Goal: Task Accomplishment & Management: Use online tool/utility

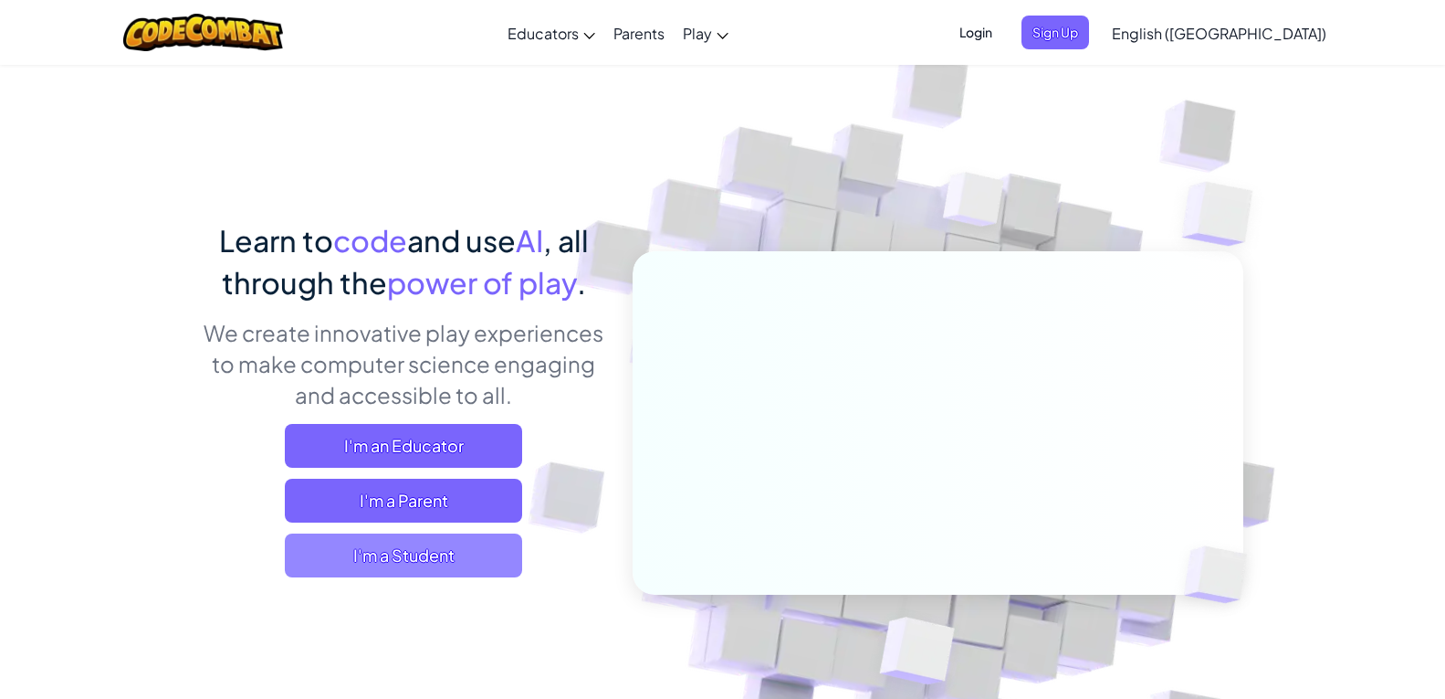
click at [392, 548] on span "I'm a Student" at bounding box center [403, 555] width 237 height 44
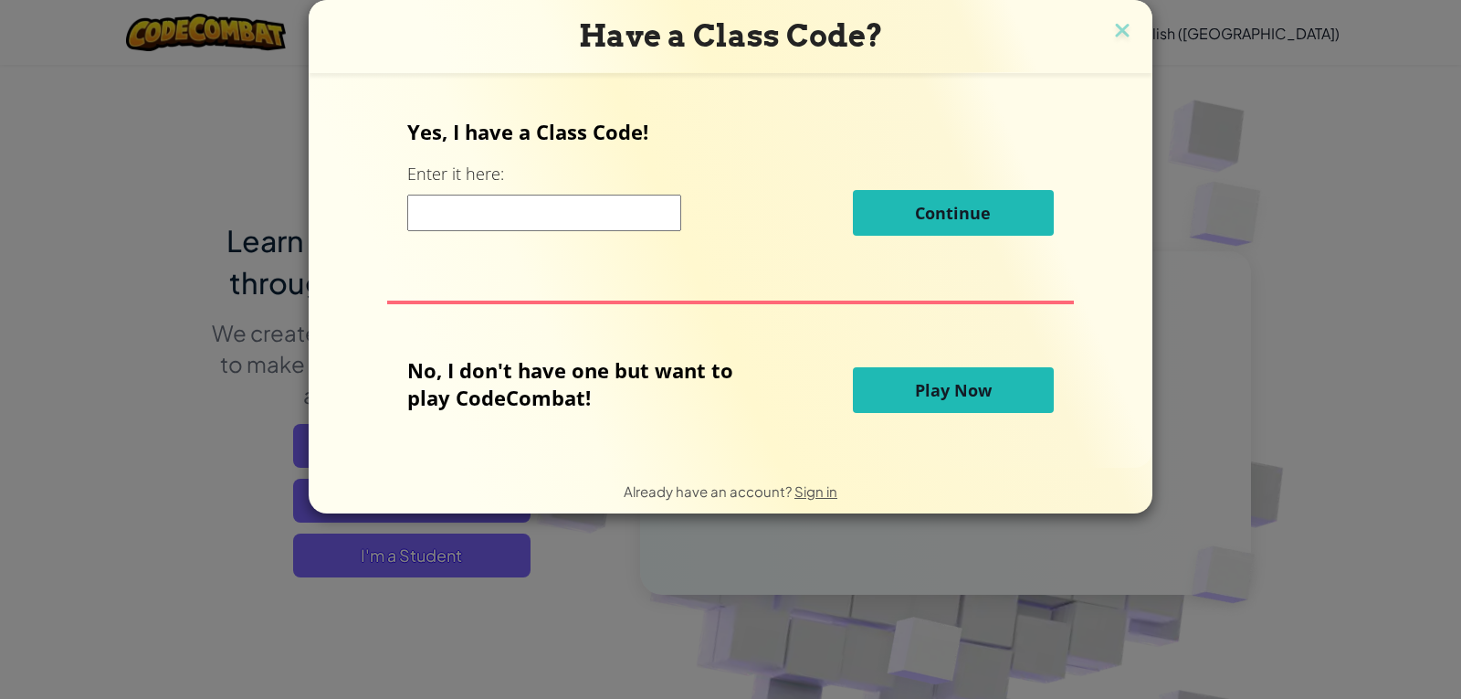
click at [945, 371] on button "Play Now" at bounding box center [953, 390] width 201 height 46
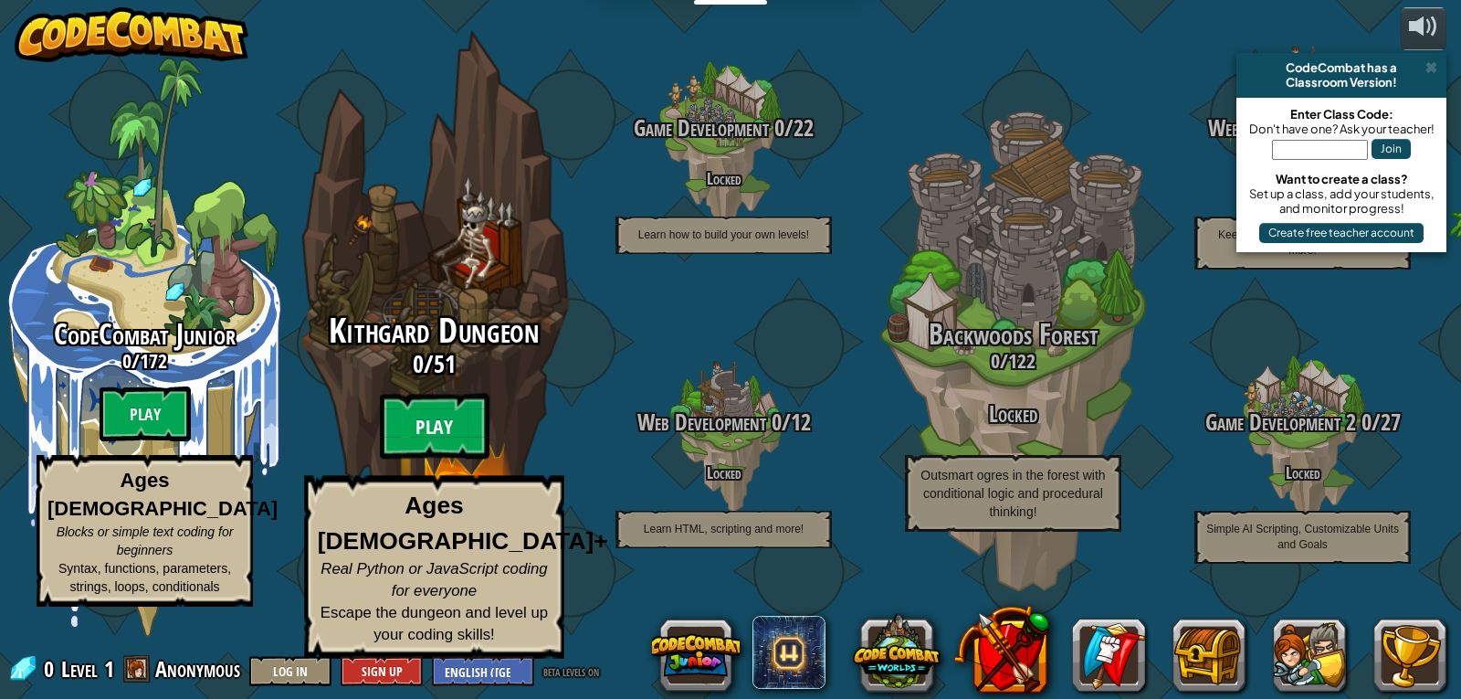
click at [427, 427] on btn "Play" at bounding box center [435, 427] width 110 height 66
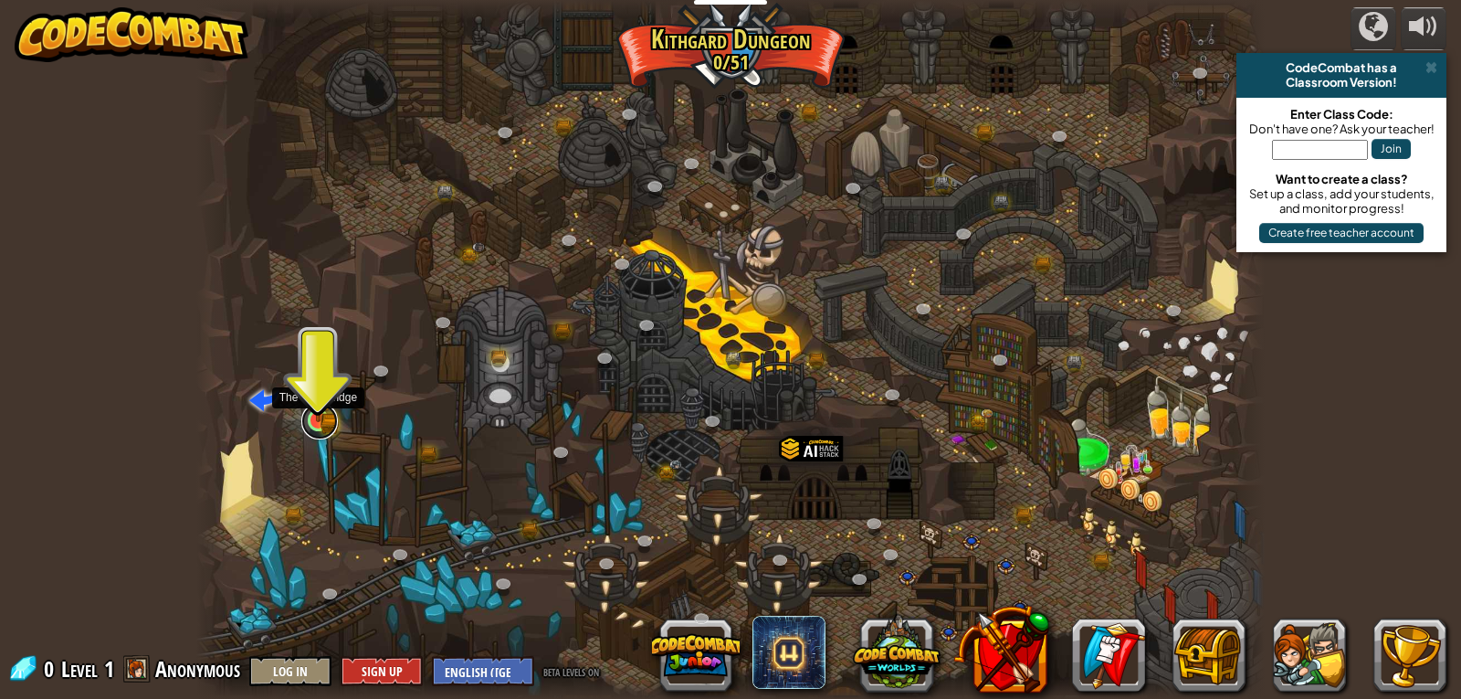
click at [315, 426] on link at bounding box center [319, 421] width 37 height 37
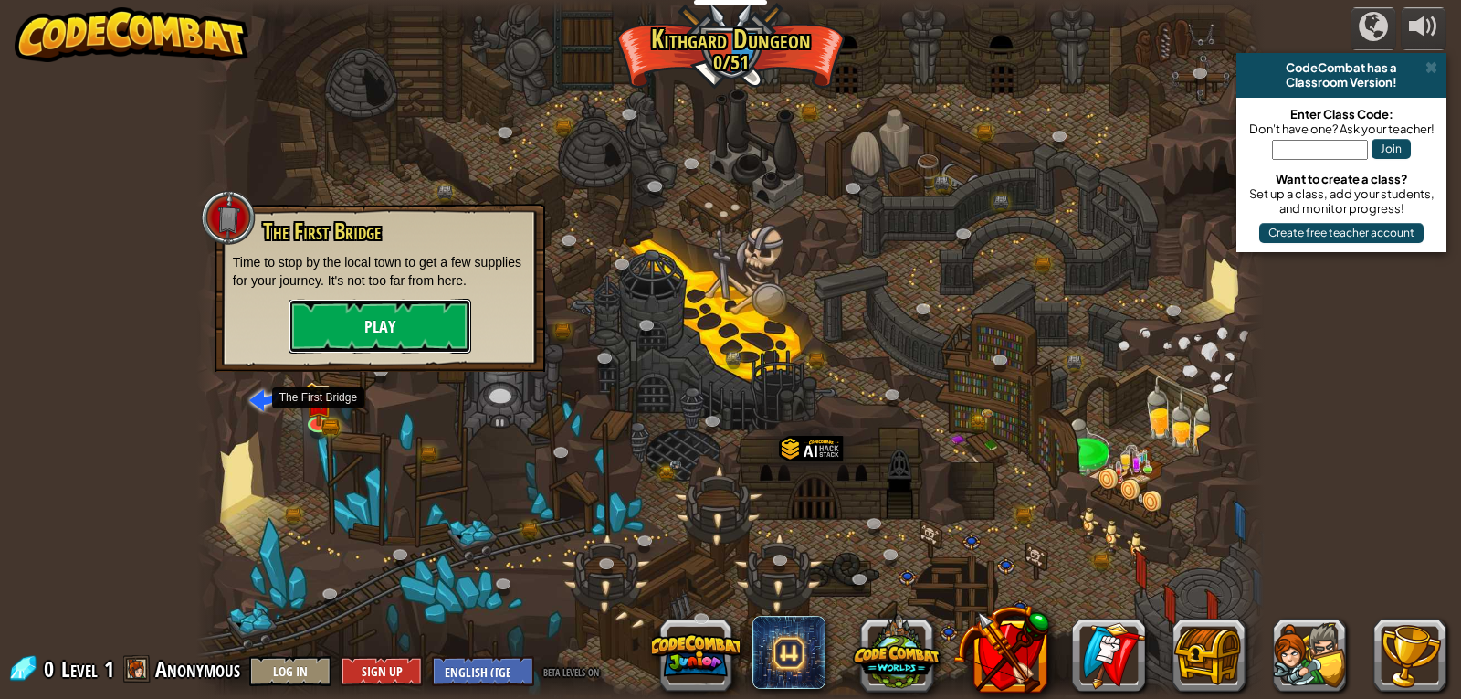
click at [343, 333] on button "Play" at bounding box center [380, 326] width 183 height 55
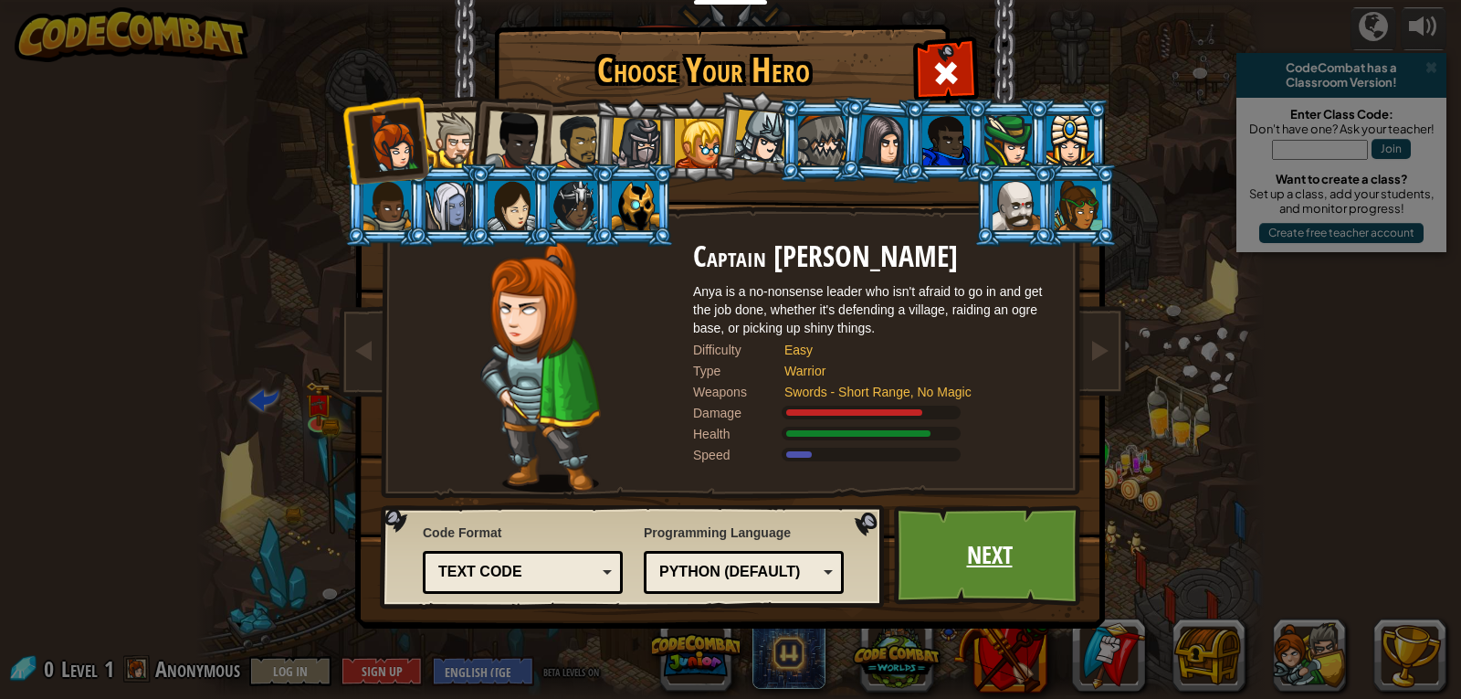
click at [1012, 554] on link "Next" at bounding box center [989, 555] width 191 height 100
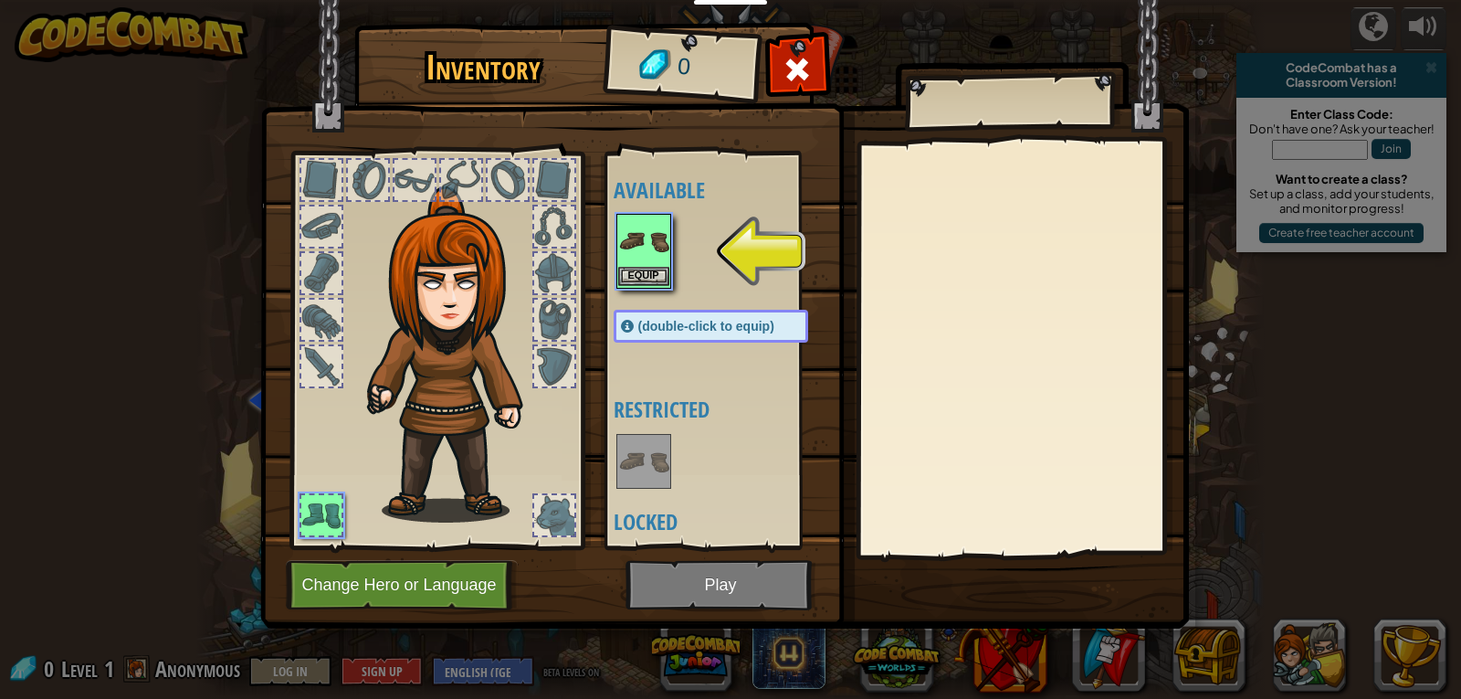
click at [647, 263] on img at bounding box center [643, 240] width 51 height 51
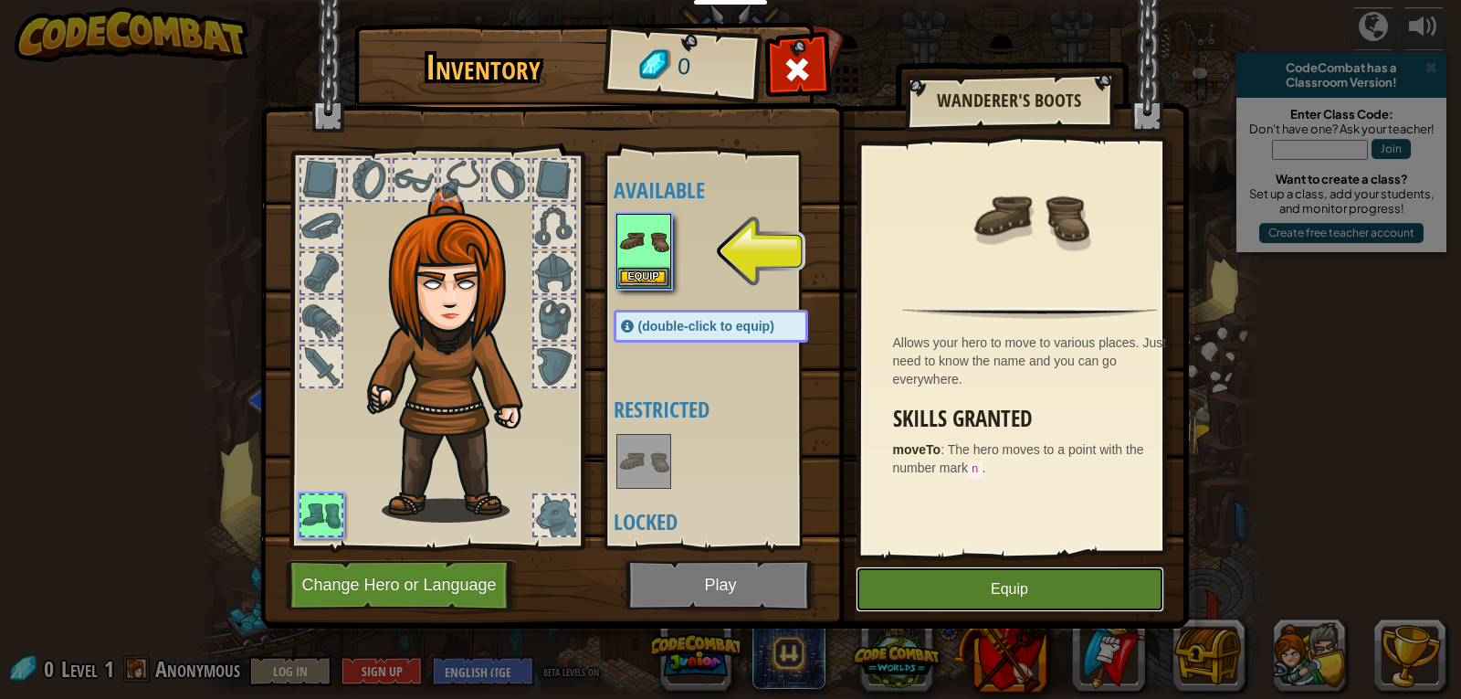
click at [955, 587] on button "Equip" at bounding box center [1010, 589] width 309 height 46
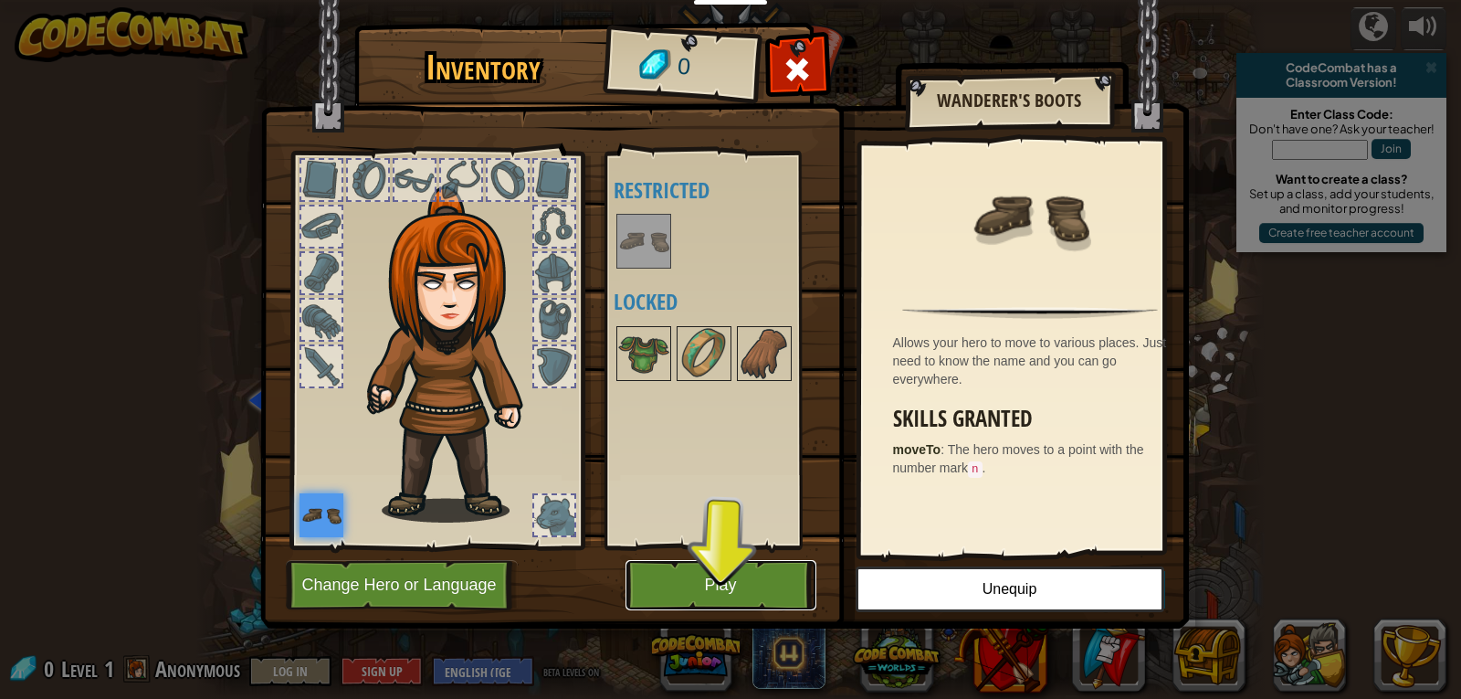
click at [721, 600] on button "Play" at bounding box center [720, 585] width 191 height 50
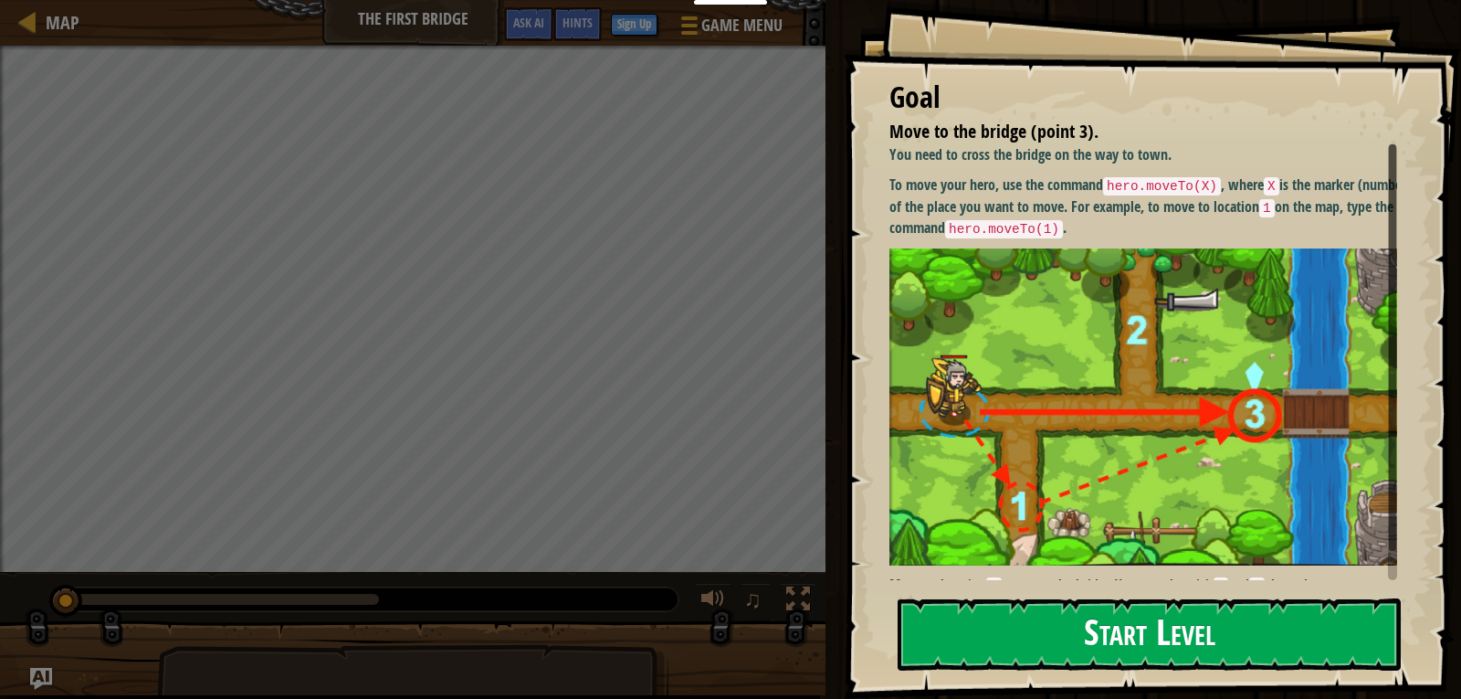
click at [978, 644] on button "Start Level" at bounding box center [1149, 634] width 503 height 72
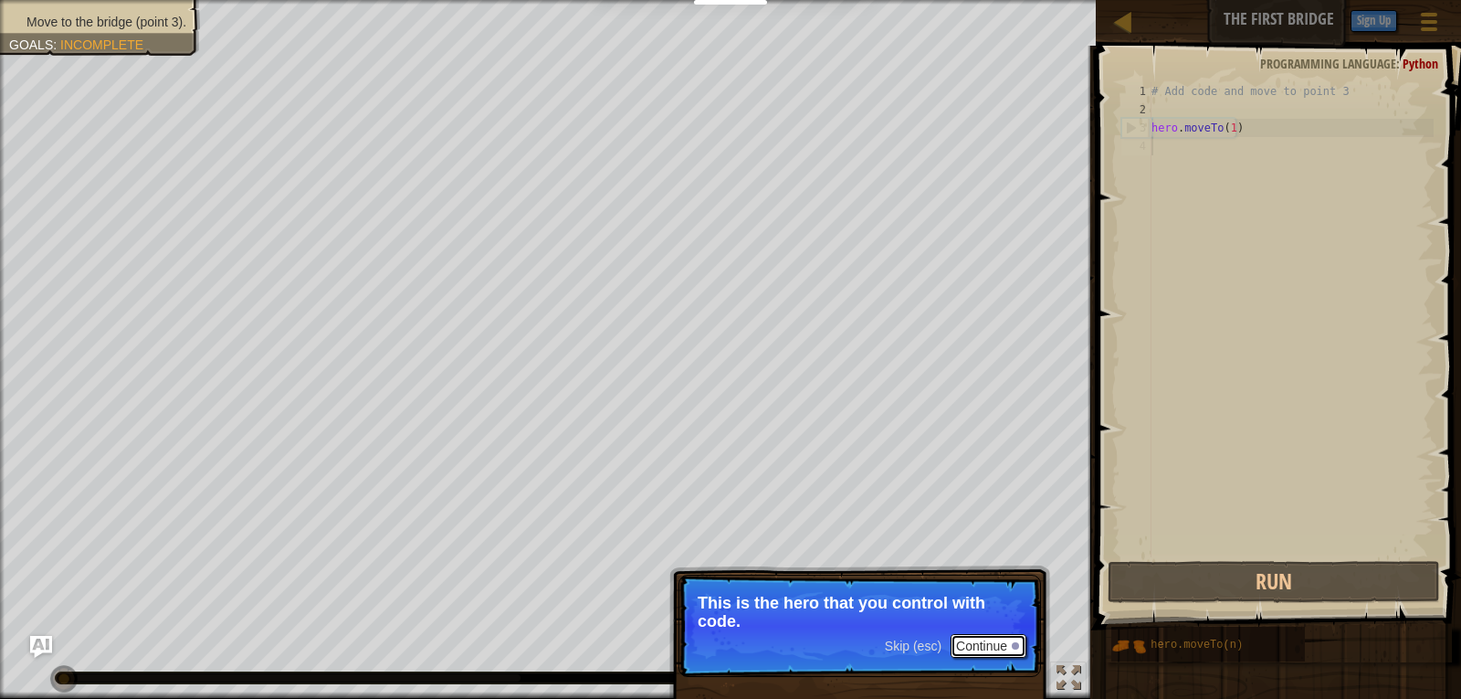
click at [974, 642] on button "Continue" at bounding box center [989, 646] width 76 height 24
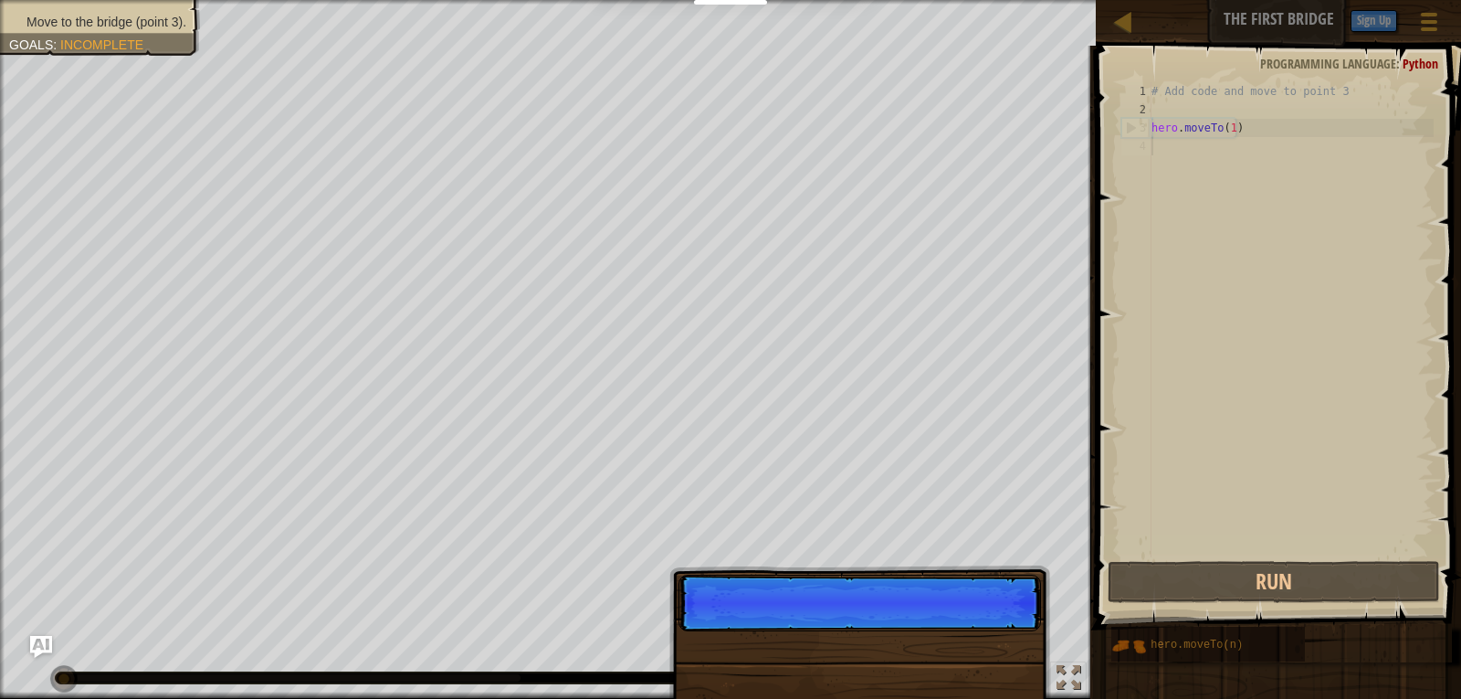
scroll to position [8, 0]
click at [974, 642] on div "Skip (esc) Continue" at bounding box center [859, 709] width 381 height 270
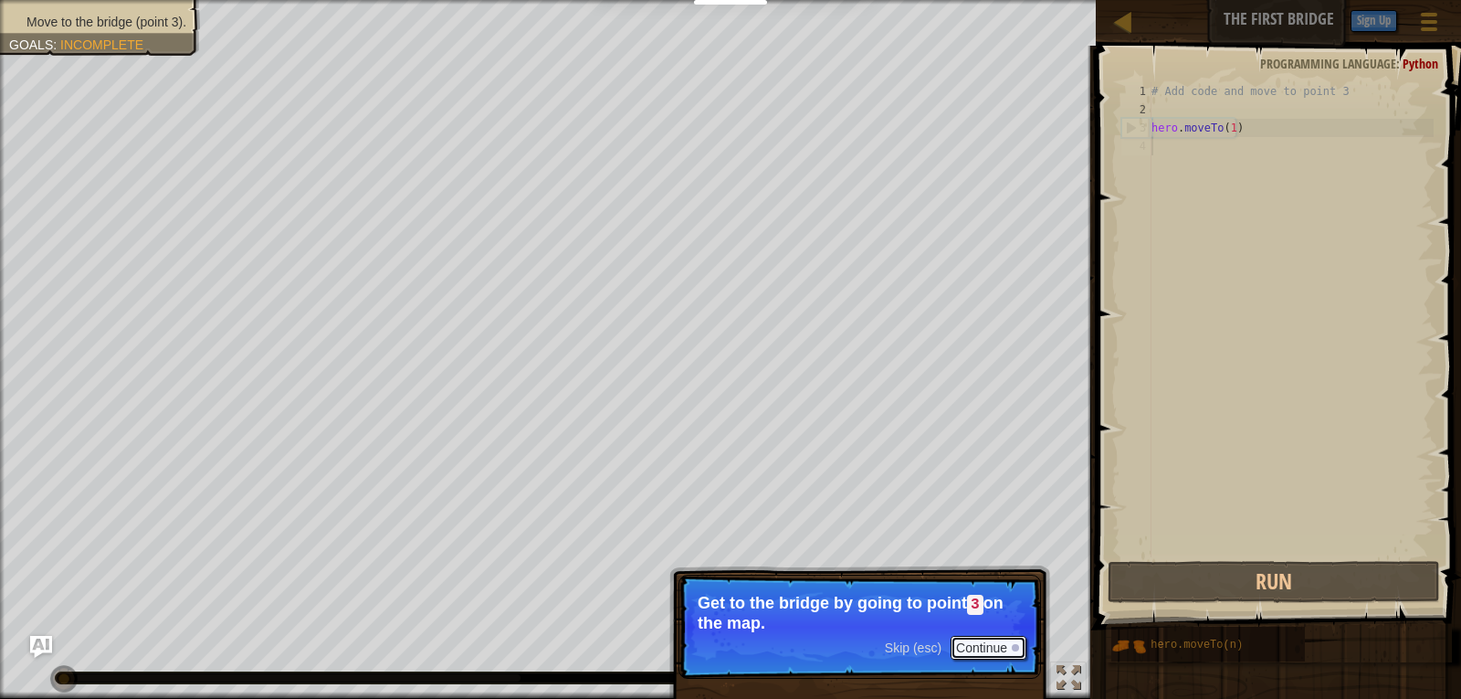
click at [974, 642] on button "Continue" at bounding box center [989, 648] width 76 height 24
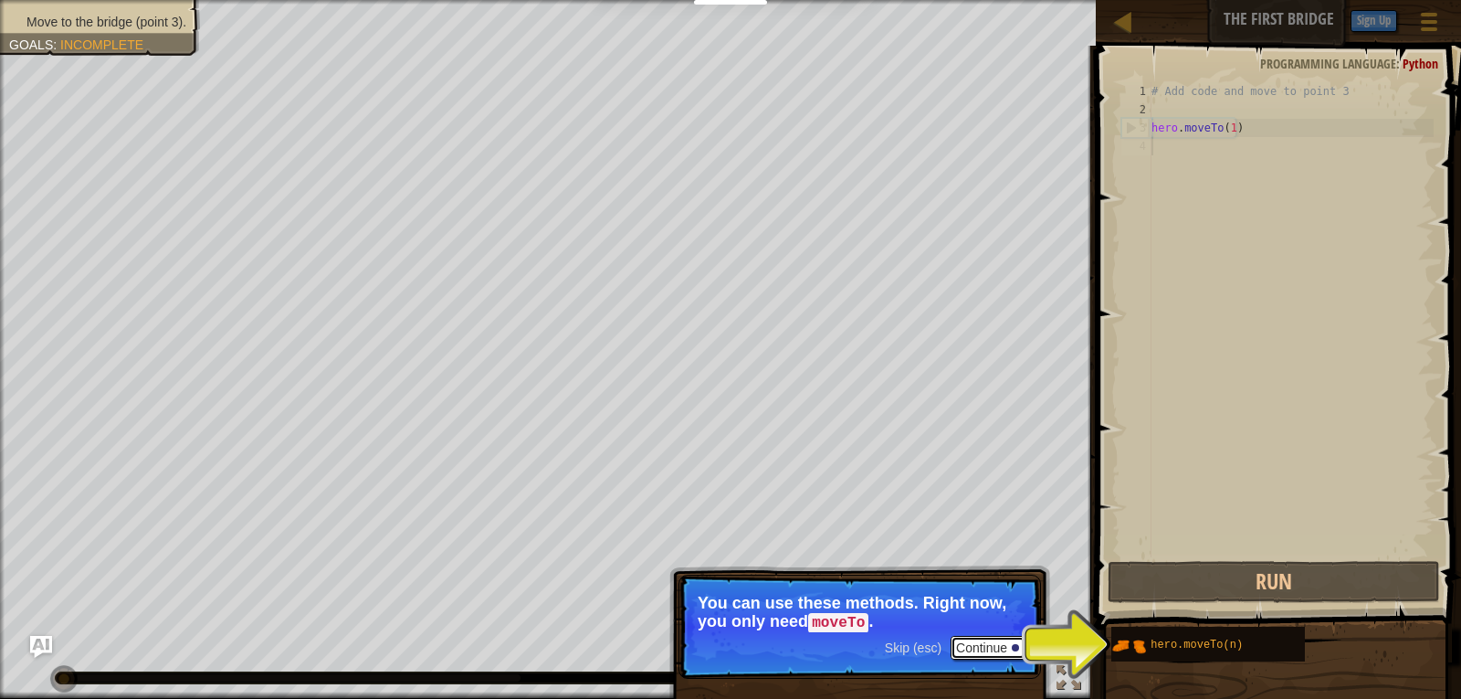
click at [974, 642] on button "Continue" at bounding box center [989, 648] width 76 height 24
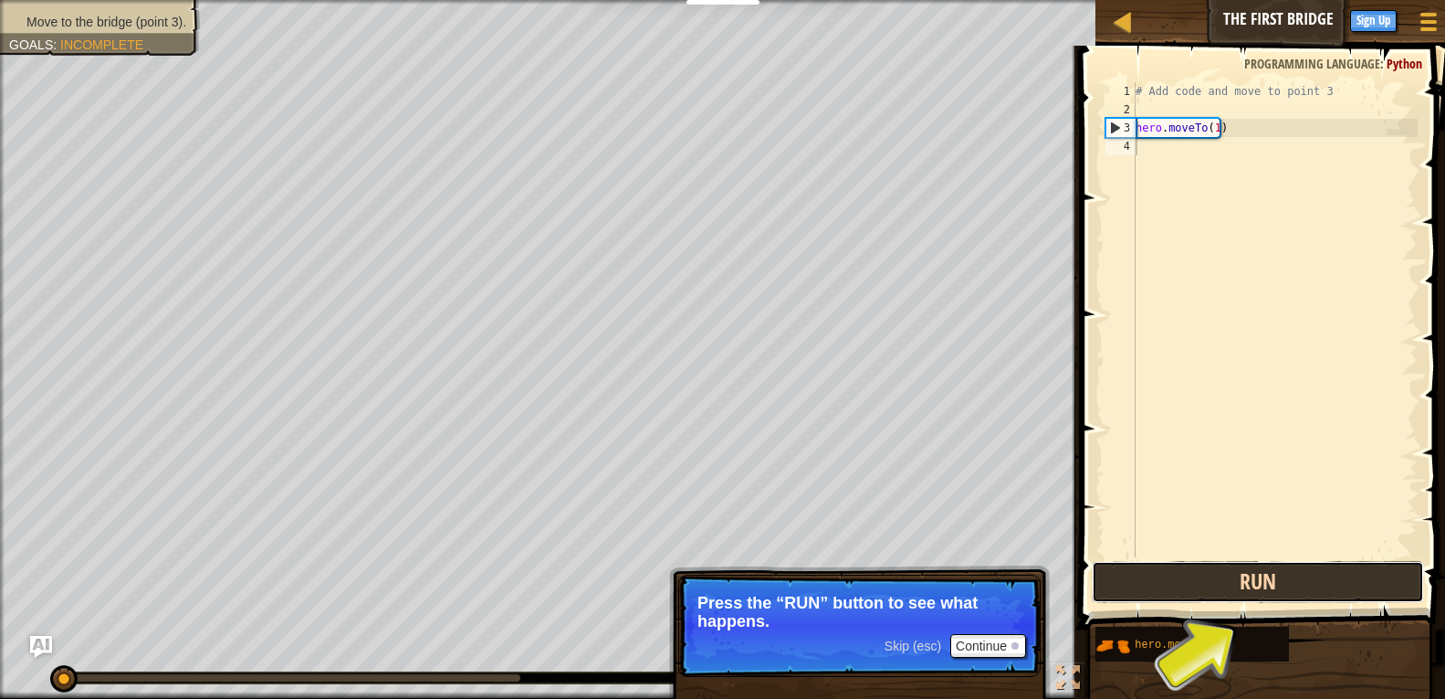
click at [1296, 591] on button "Run" at bounding box center [1258, 582] width 333 height 42
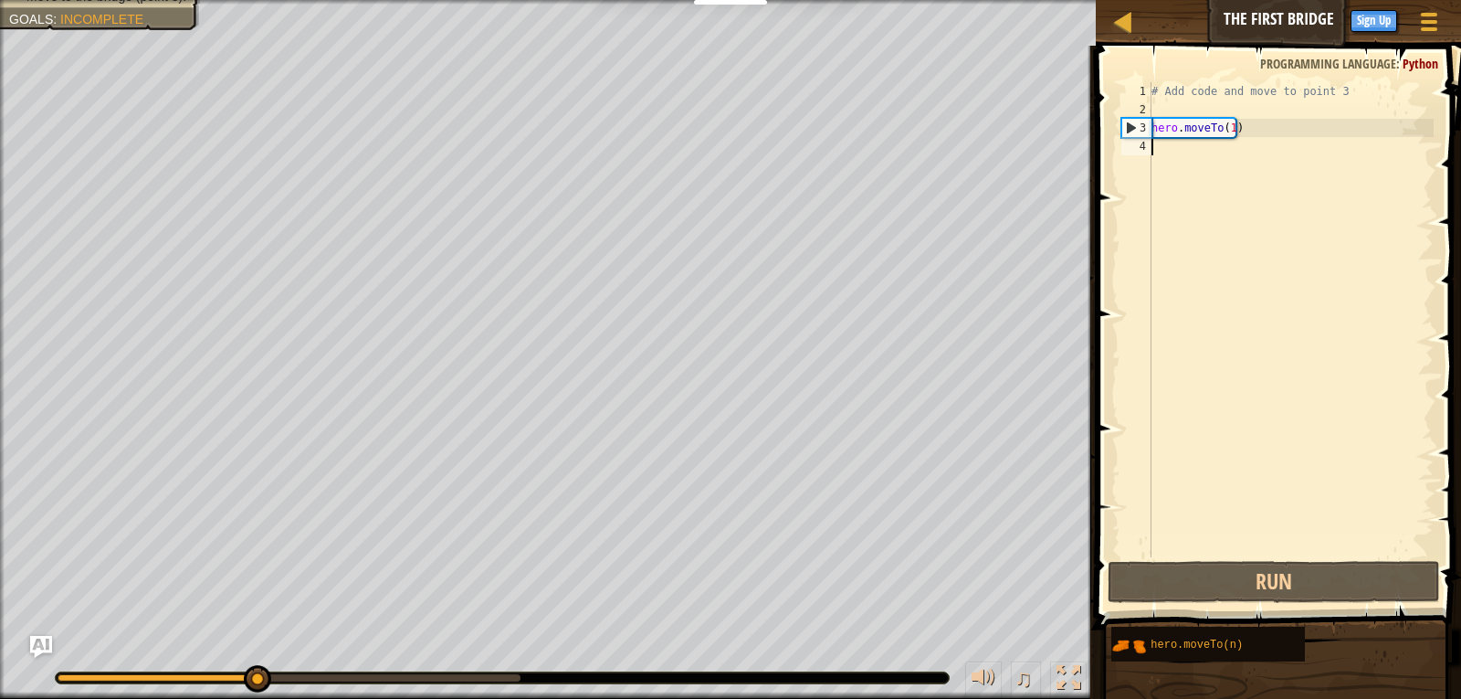
click at [1214, 288] on div "# Add code and move to point 3 hero . moveTo ( 1 )" at bounding box center [1291, 337] width 286 height 511
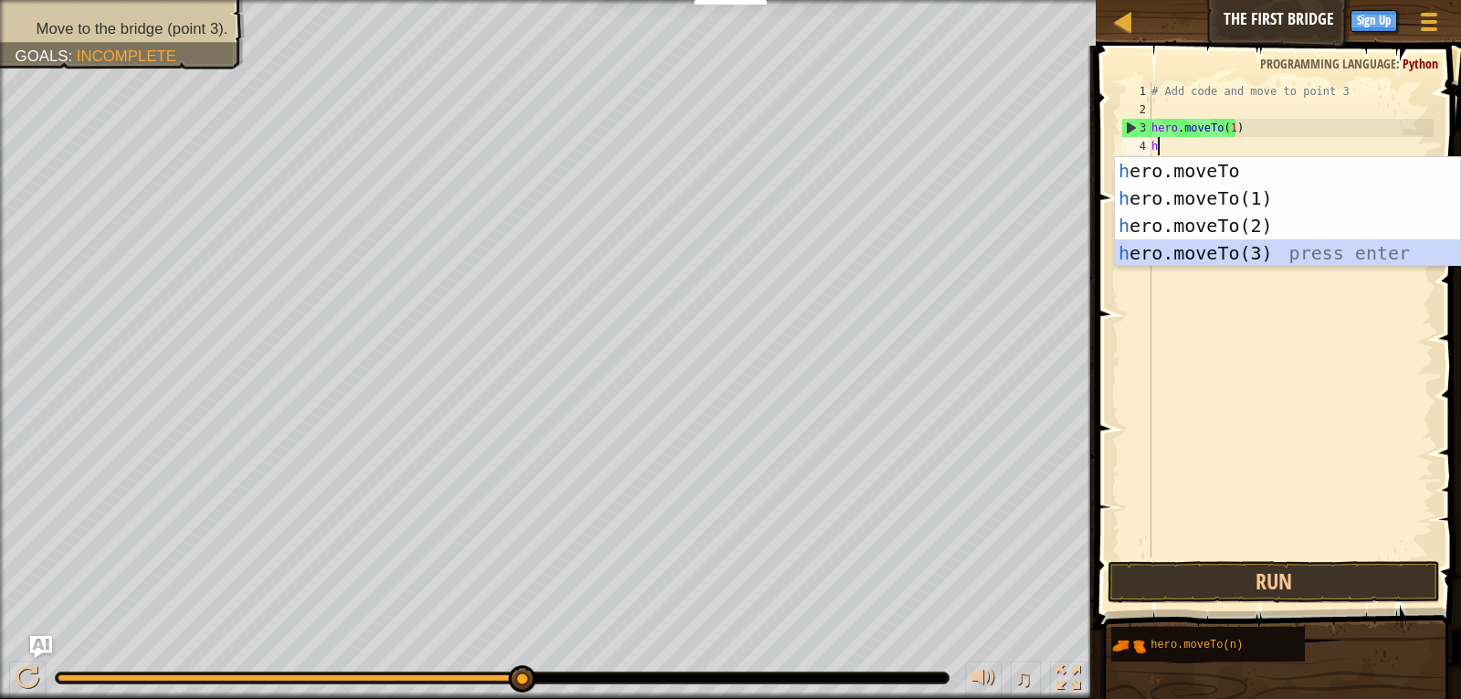
click at [1204, 241] on div "h ero.moveTo press enter h ero.moveTo(1) press enter h ero.moveTo(2) press ente…" at bounding box center [1287, 239] width 345 height 164
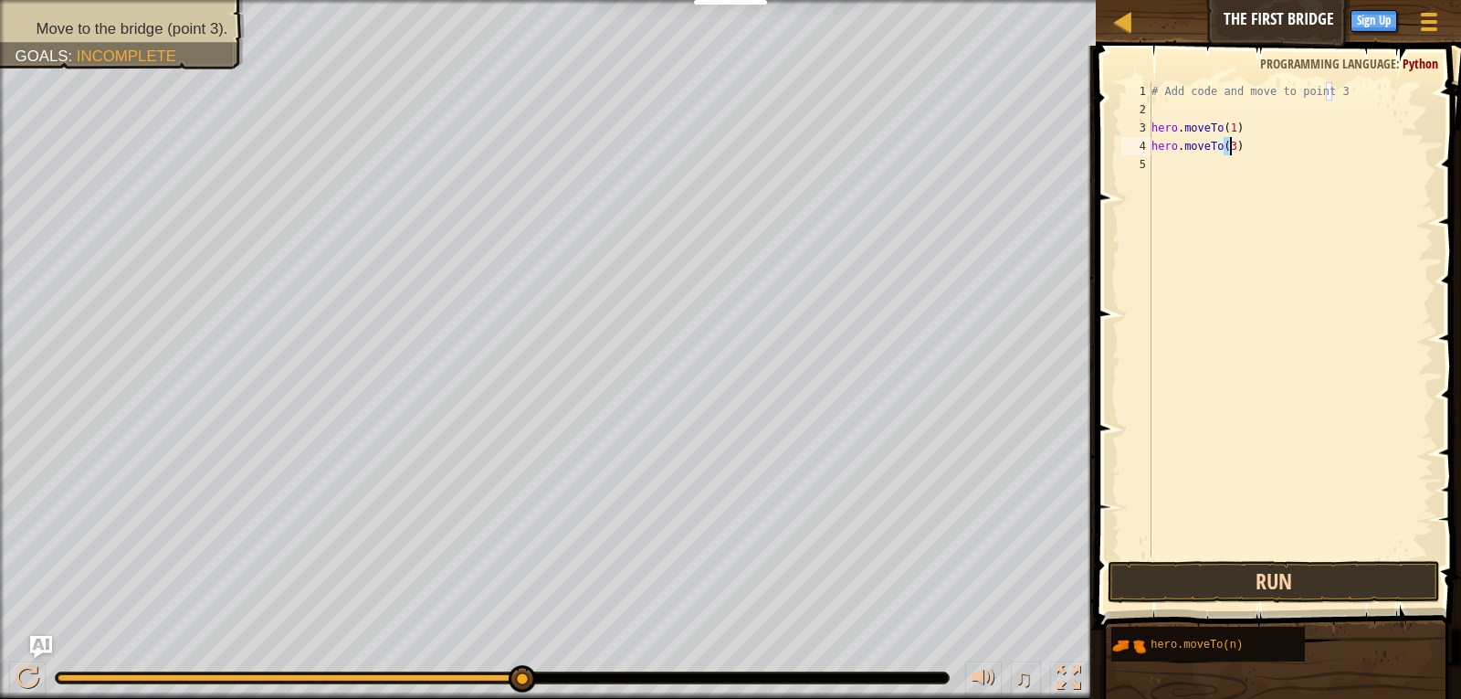
type textarea "hero.moveTo(3)"
click at [1311, 574] on button "Run" at bounding box center [1274, 582] width 333 height 42
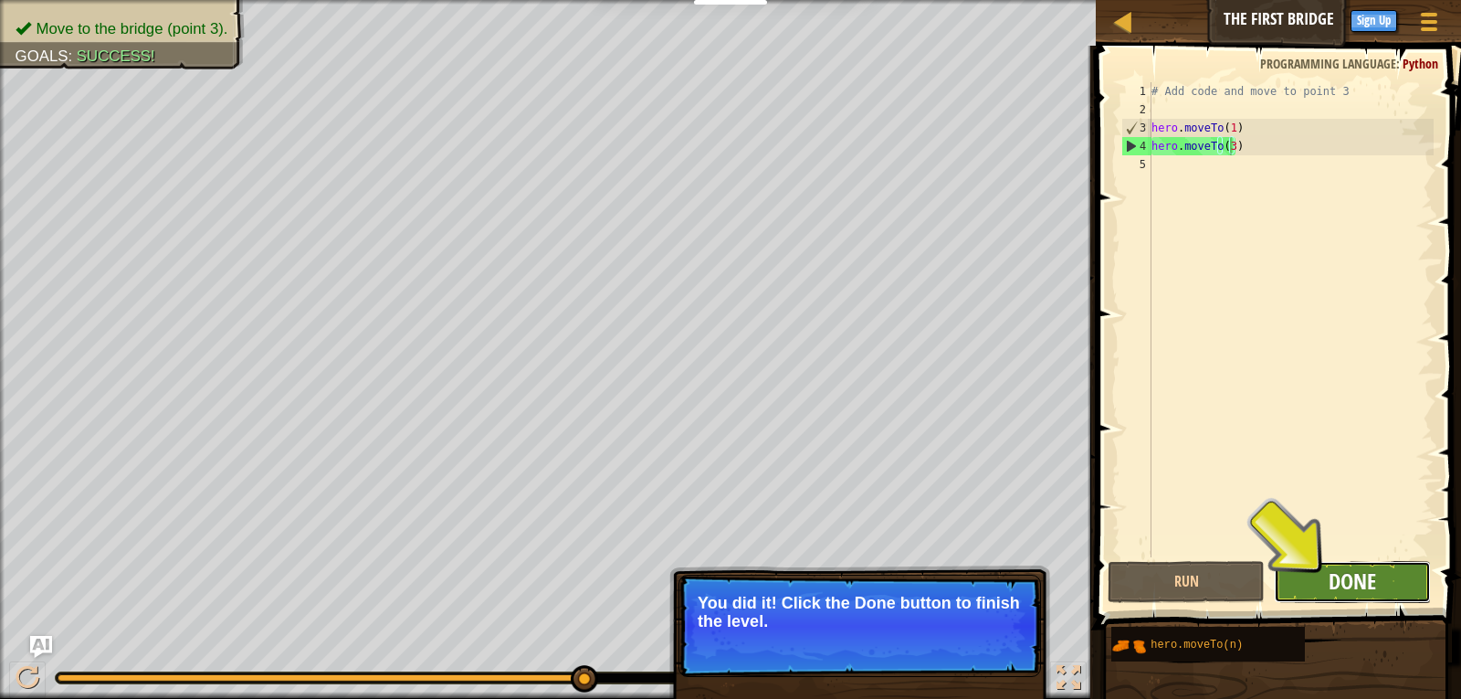
click at [1366, 573] on span "Done" at bounding box center [1352, 580] width 47 height 29
